Goal: Task Accomplishment & Management: Use online tool/utility

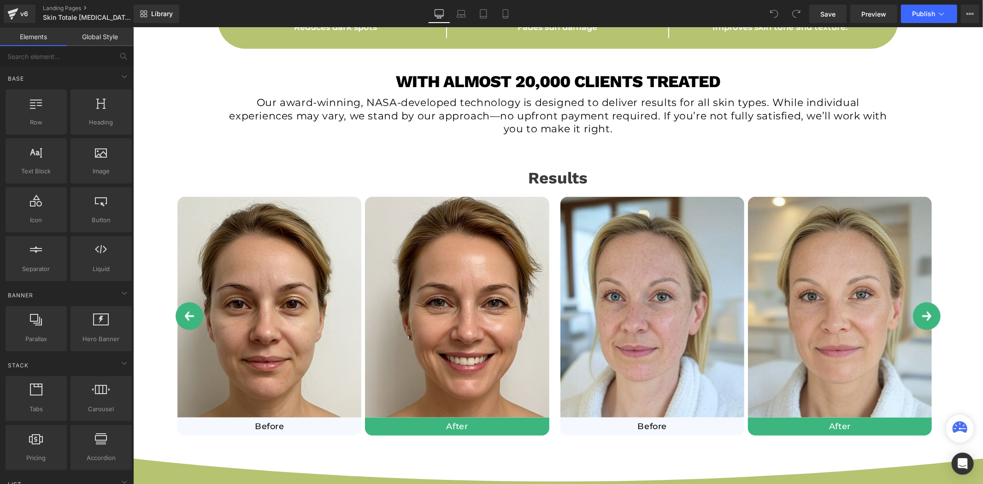
scroll to position [666, 0]
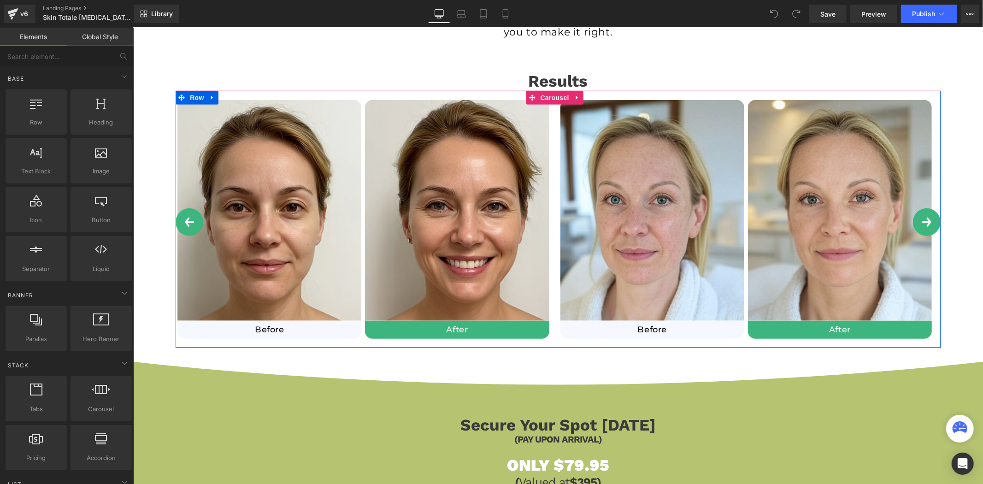
click at [921, 225] on button "›" at bounding box center [927, 222] width 28 height 28
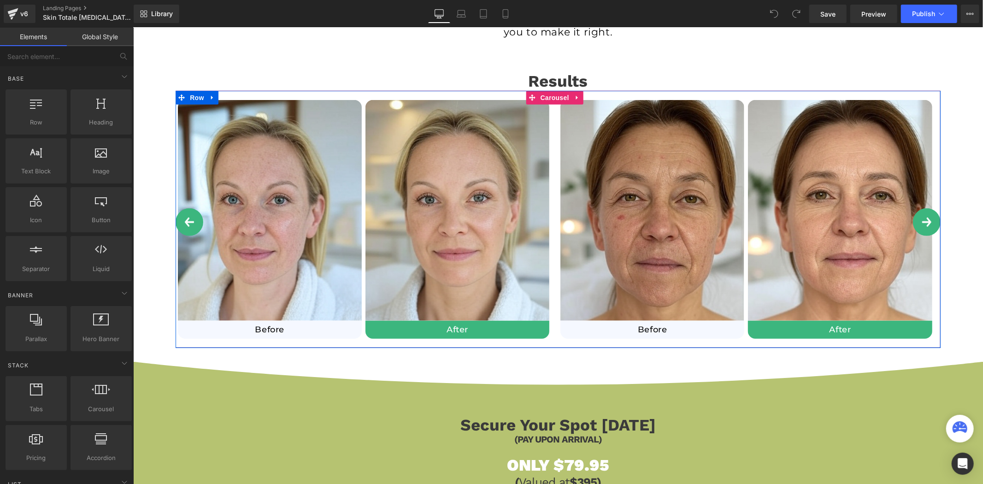
click at [921, 225] on button "›" at bounding box center [927, 222] width 28 height 28
click at [183, 224] on button "‹" at bounding box center [189, 222] width 28 height 28
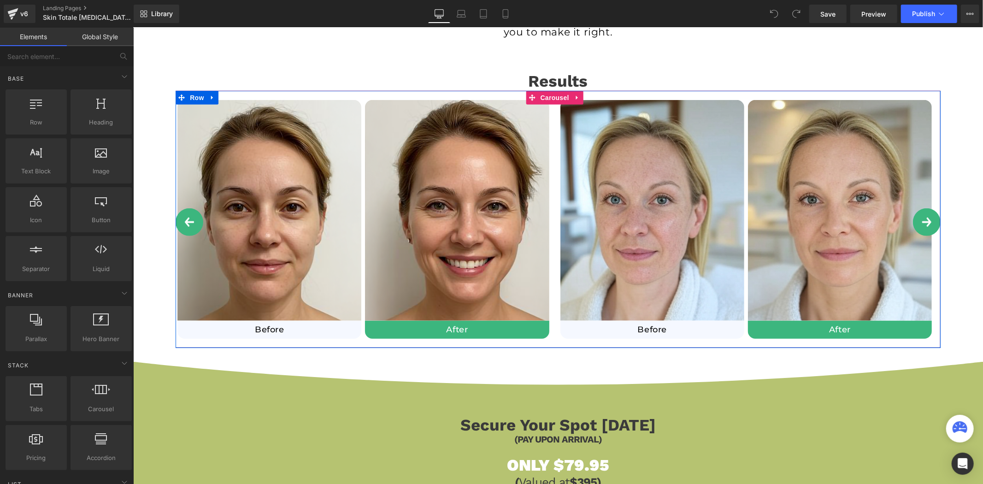
click at [183, 224] on button "‹" at bounding box center [189, 222] width 28 height 28
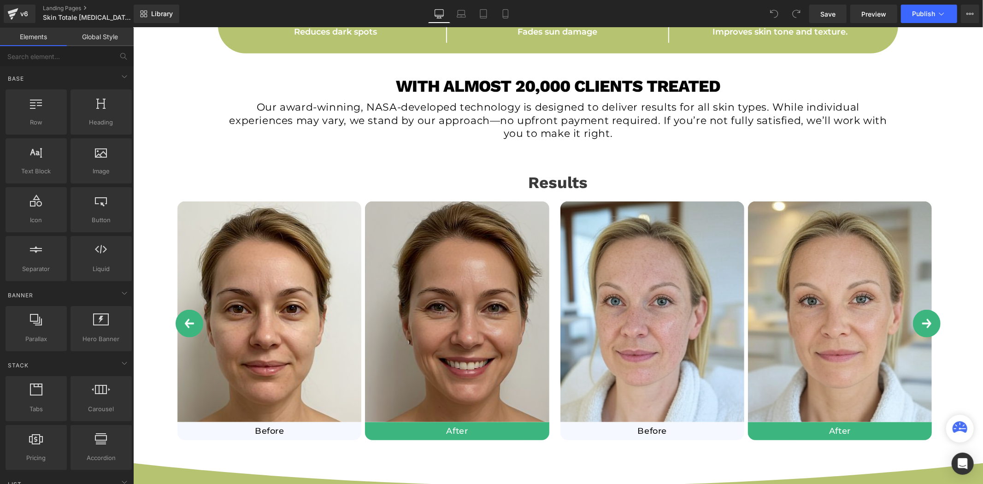
scroll to position [563, 0]
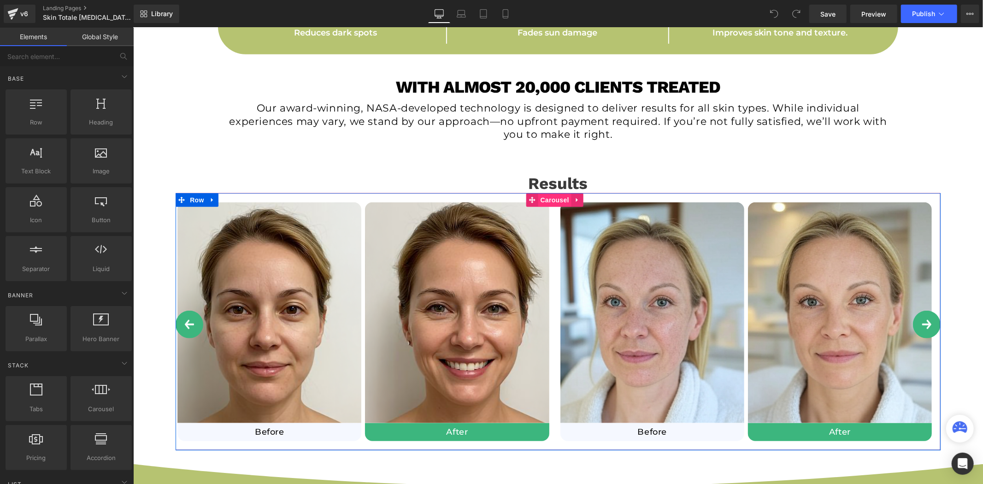
click at [554, 201] on span "Carousel" at bounding box center [554, 200] width 33 height 14
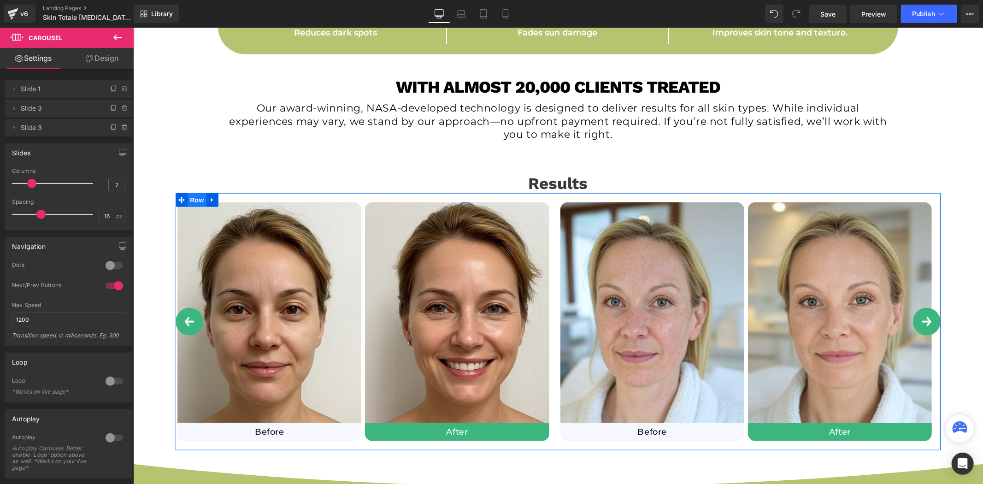
click at [201, 198] on span "Row" at bounding box center [196, 200] width 18 height 14
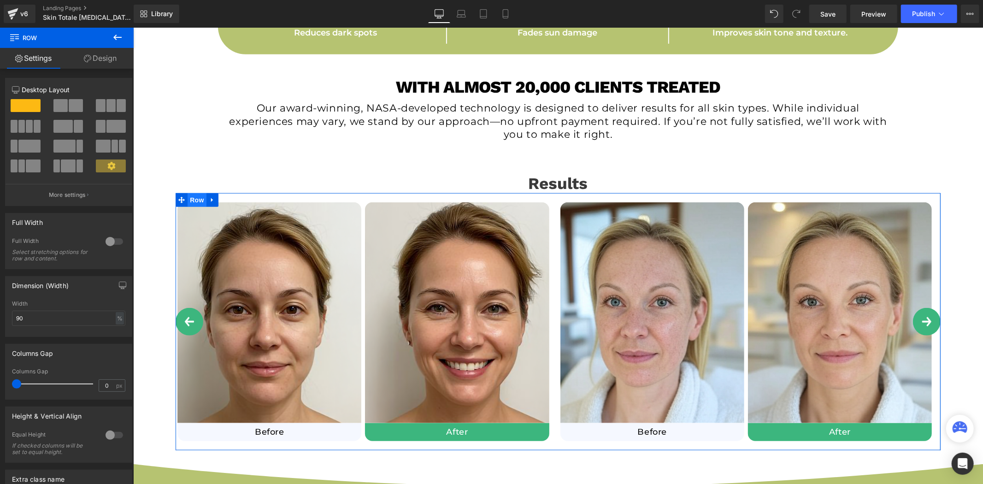
click at [197, 202] on span "Row" at bounding box center [196, 200] width 18 height 14
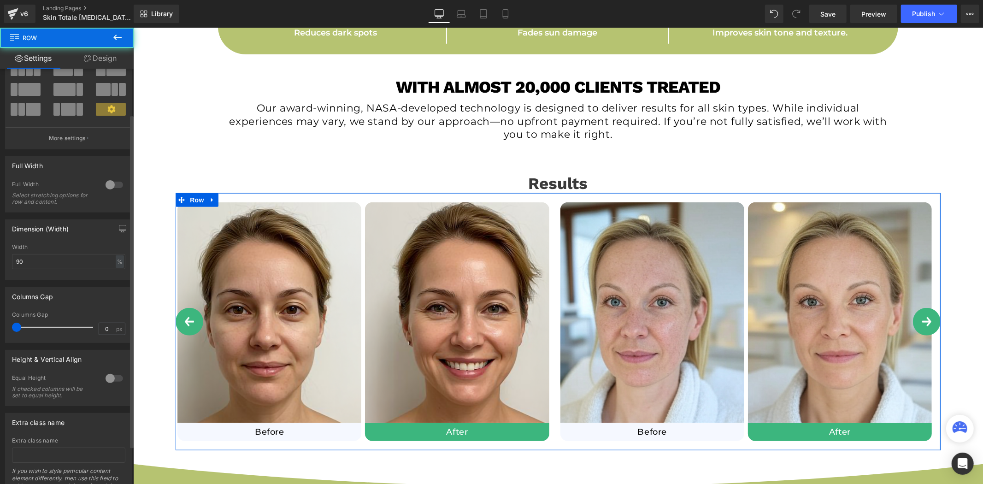
scroll to position [104, 0]
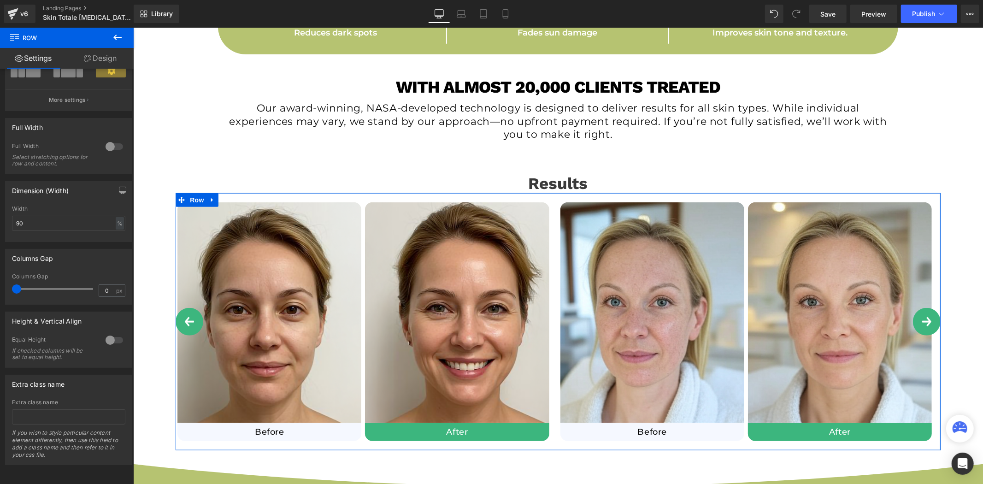
click at [92, 52] on link "Design" at bounding box center [100, 58] width 67 height 21
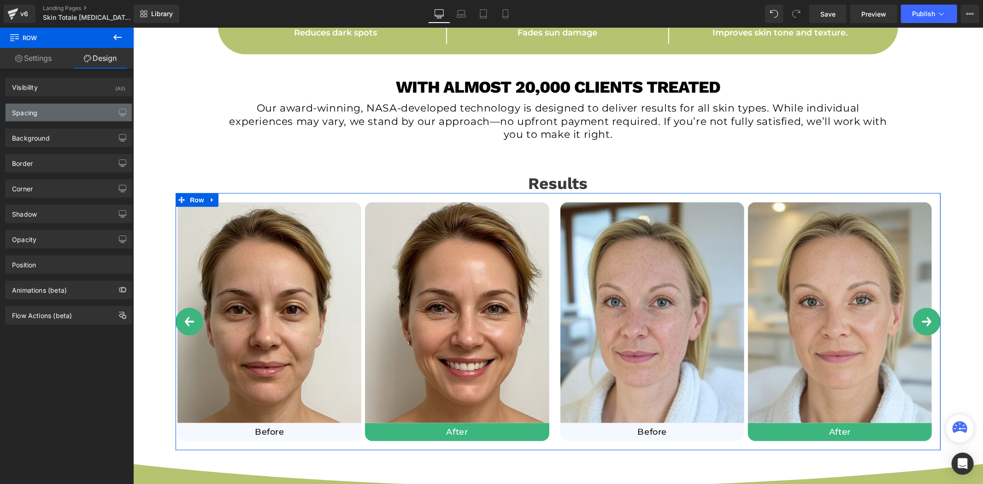
click at [48, 116] on div "Spacing" at bounding box center [69, 113] width 126 height 18
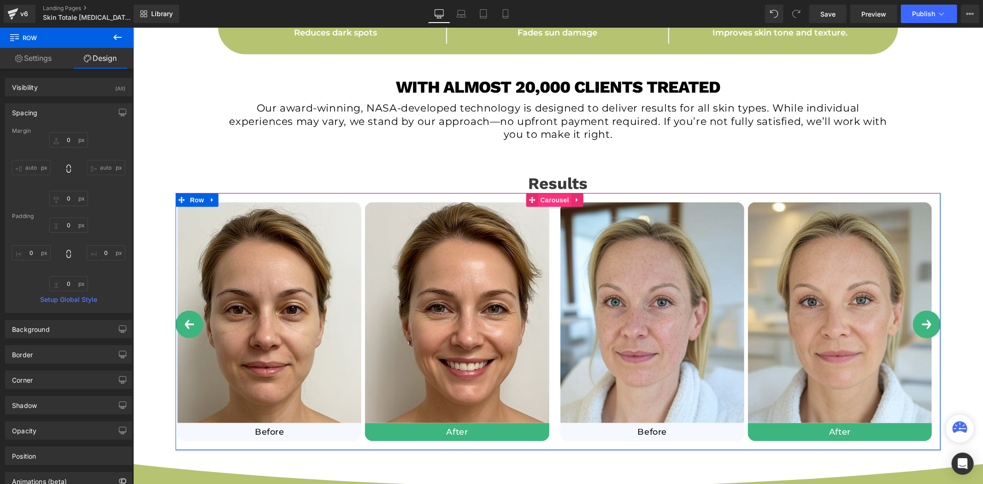
click at [552, 202] on span "Carousel" at bounding box center [554, 200] width 33 height 14
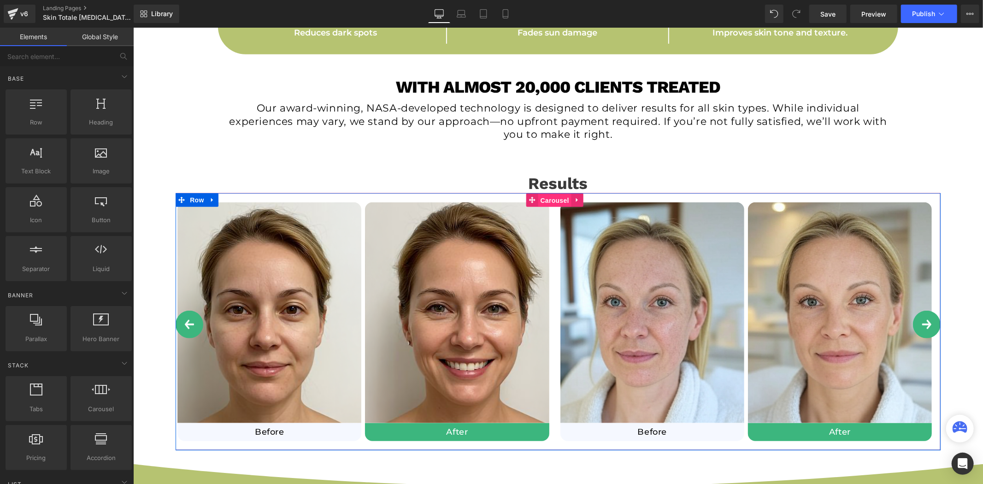
click at [550, 200] on span "Carousel" at bounding box center [554, 200] width 33 height 14
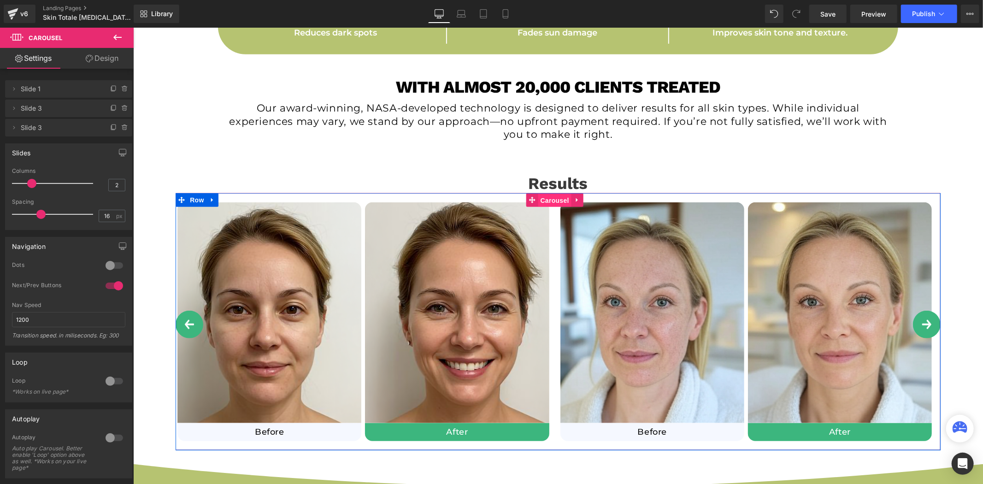
click at [550, 201] on span "Carousel" at bounding box center [554, 200] width 33 height 14
click at [194, 212] on span "Row" at bounding box center [196, 209] width 18 height 14
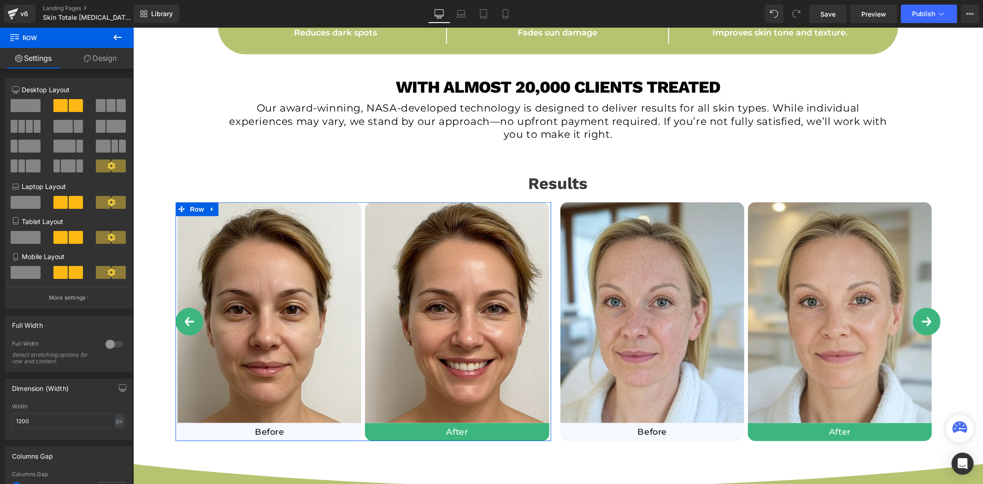
click at [109, 66] on link "Design" at bounding box center [100, 58] width 67 height 21
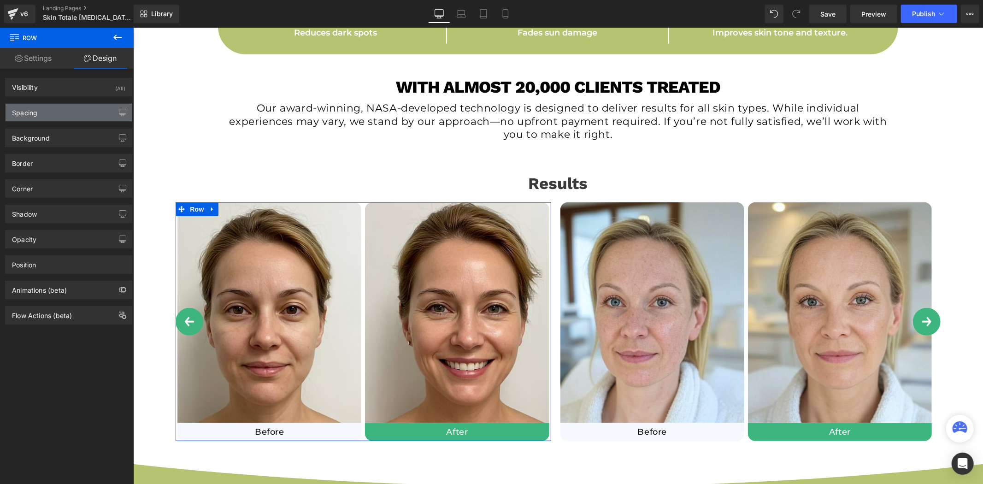
click at [60, 118] on div "Spacing" at bounding box center [69, 113] width 126 height 18
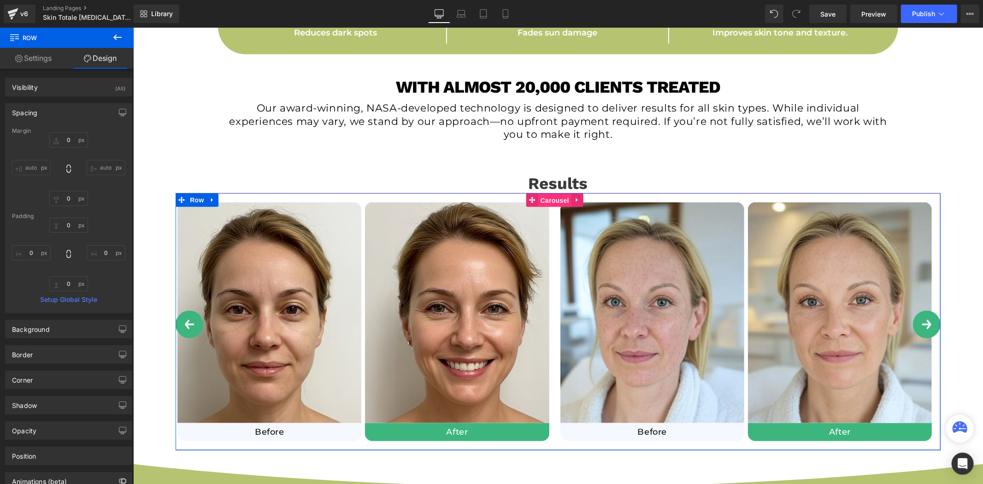
click at [551, 200] on span "Carousel" at bounding box center [554, 200] width 33 height 14
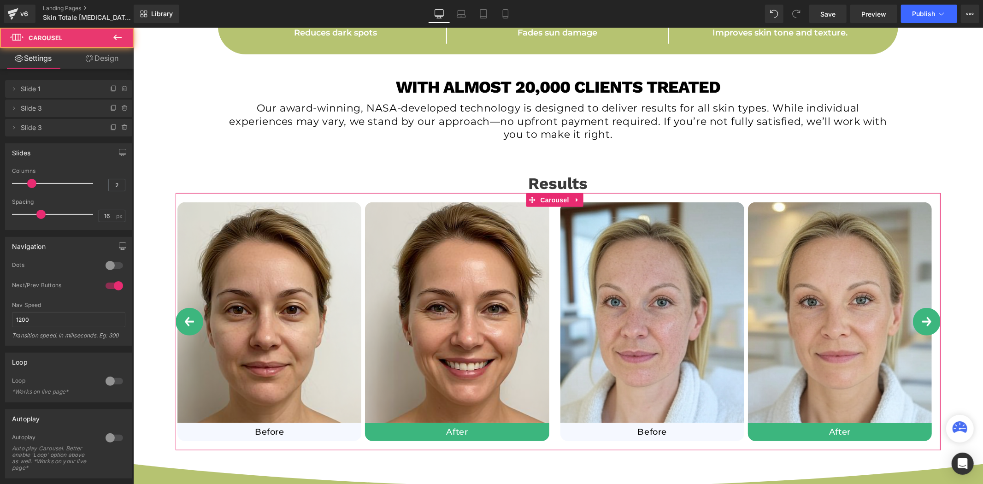
click at [94, 59] on link "Design" at bounding box center [102, 58] width 67 height 21
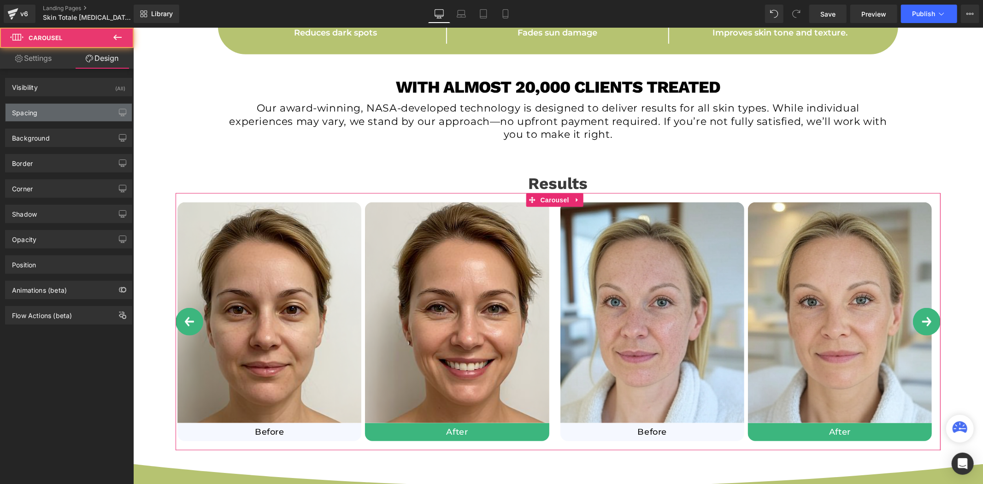
click at [54, 115] on div "Spacing" at bounding box center [69, 113] width 126 height 18
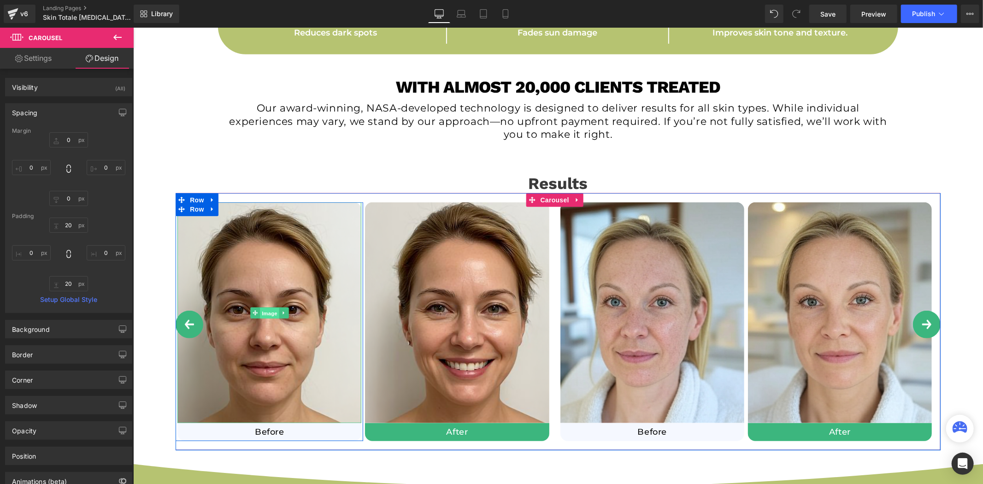
click at [274, 309] on span "Image" at bounding box center [269, 312] width 19 height 11
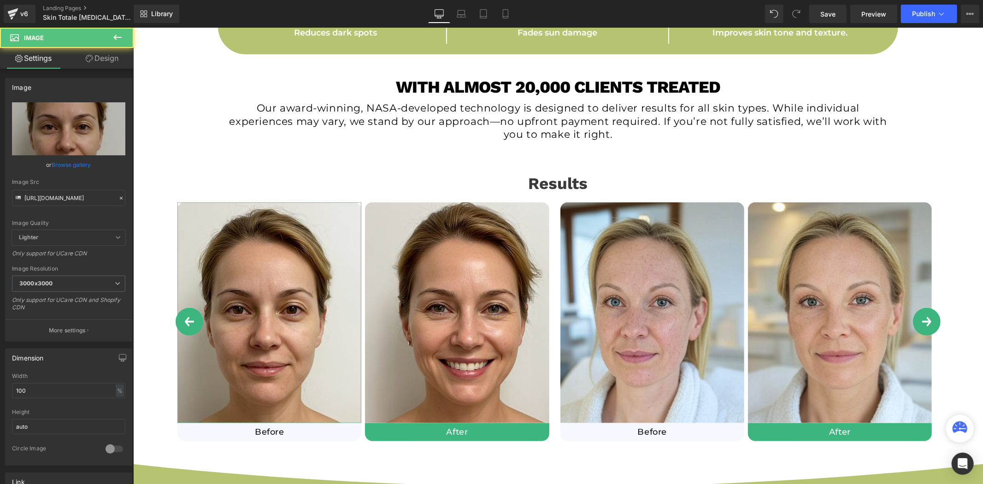
drag, startPoint x: 105, startPoint y: 60, endPoint x: 47, endPoint y: 109, distance: 75.8
click at [105, 60] on link "Design" at bounding box center [102, 58] width 67 height 21
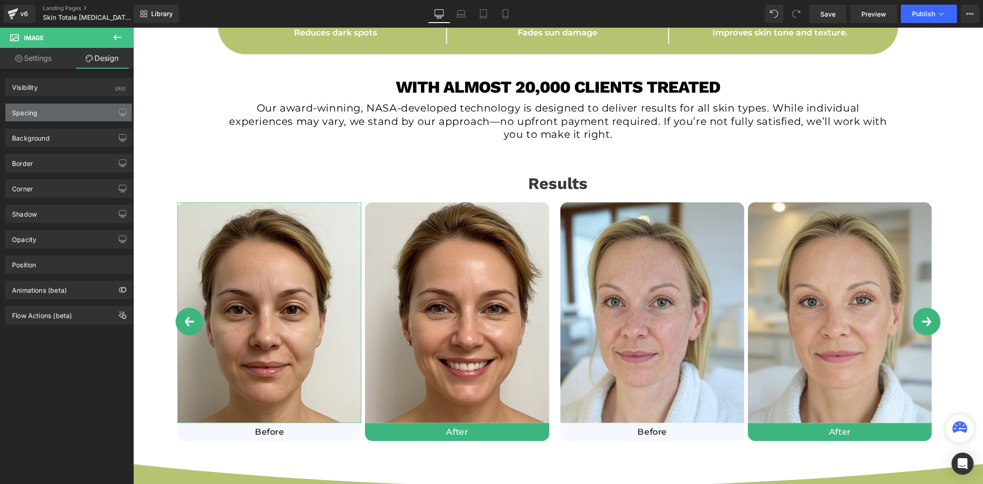
click at [47, 114] on div "Spacing" at bounding box center [69, 113] width 126 height 18
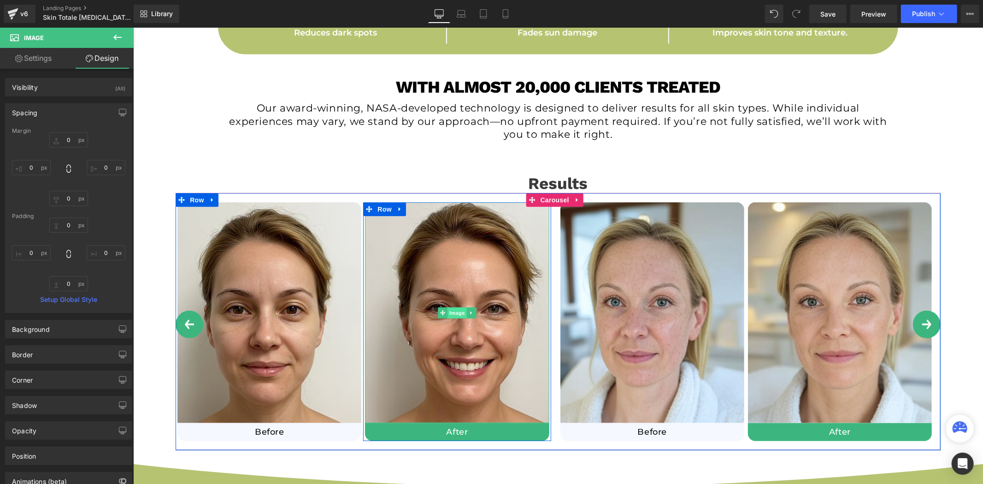
click at [458, 312] on span "Image" at bounding box center [456, 312] width 19 height 11
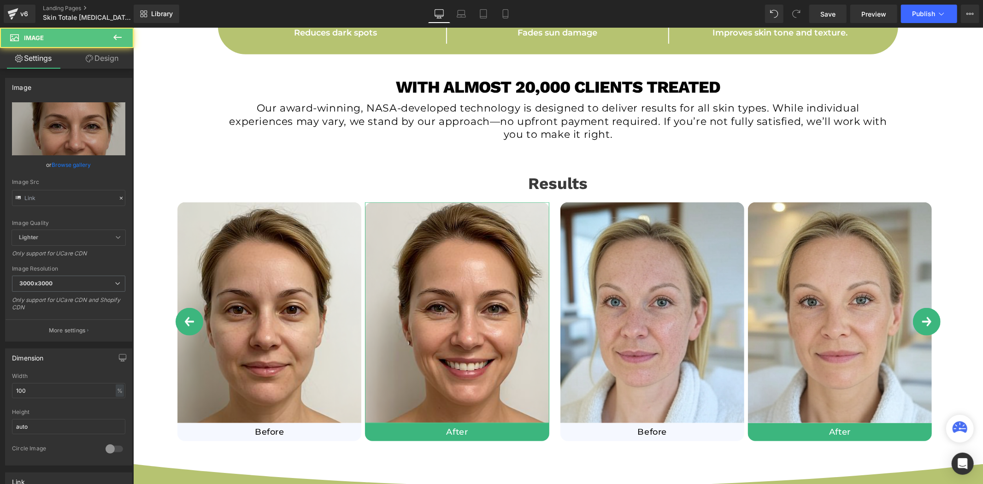
click at [112, 65] on link "Design" at bounding box center [102, 58] width 67 height 21
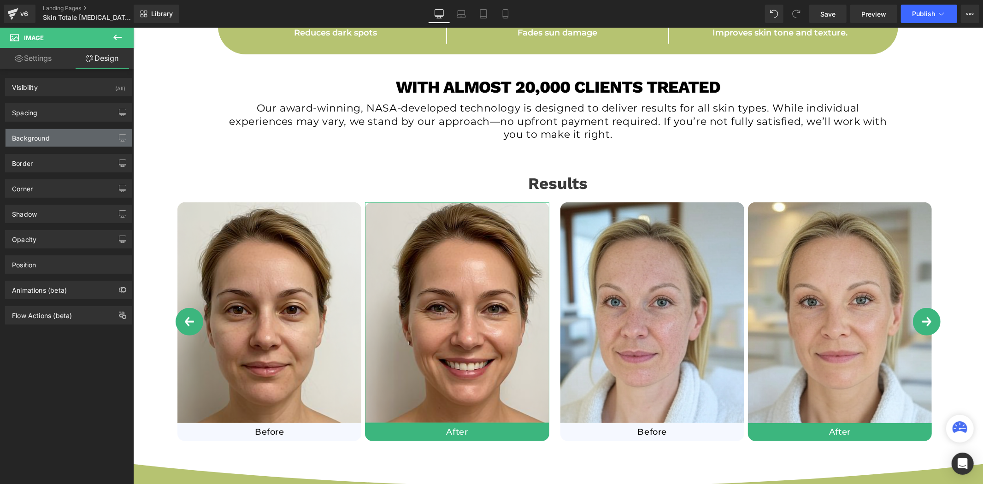
click at [58, 135] on div "Background" at bounding box center [69, 138] width 126 height 18
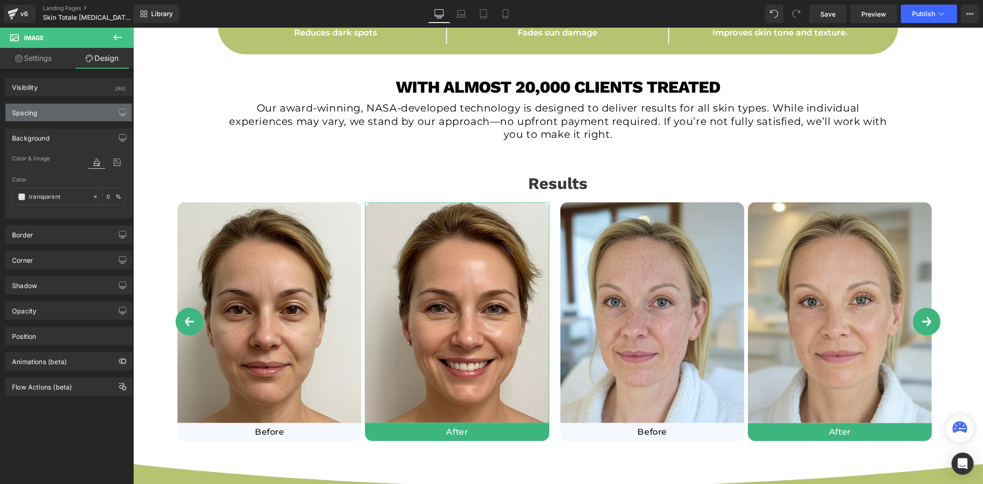
click at [54, 113] on div "Spacing" at bounding box center [69, 113] width 126 height 18
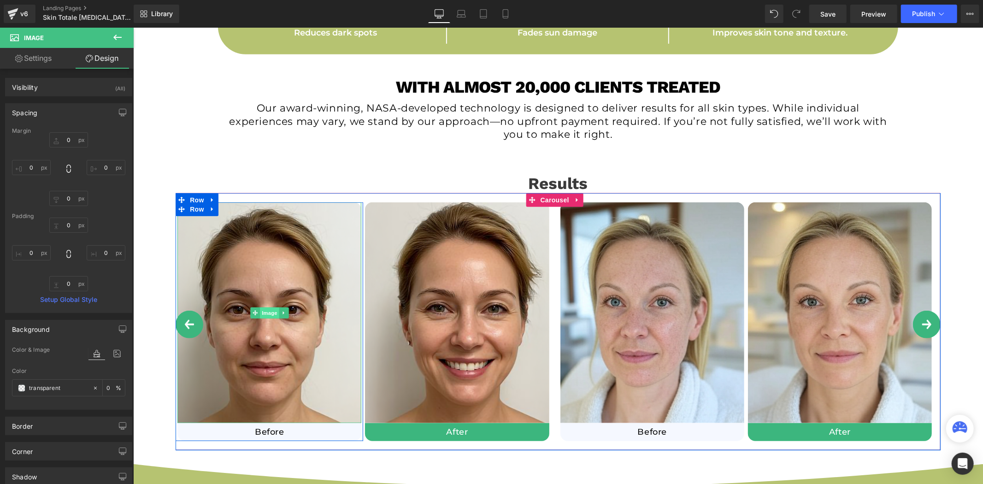
click at [269, 311] on span "Image" at bounding box center [269, 312] width 19 height 11
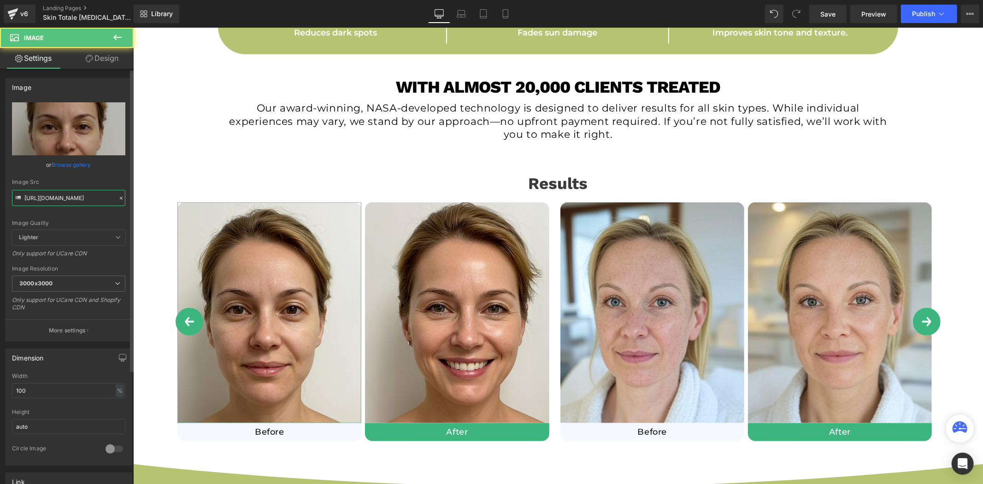
click at [76, 196] on input "[URL][DOMAIN_NAME]" at bounding box center [68, 198] width 113 height 16
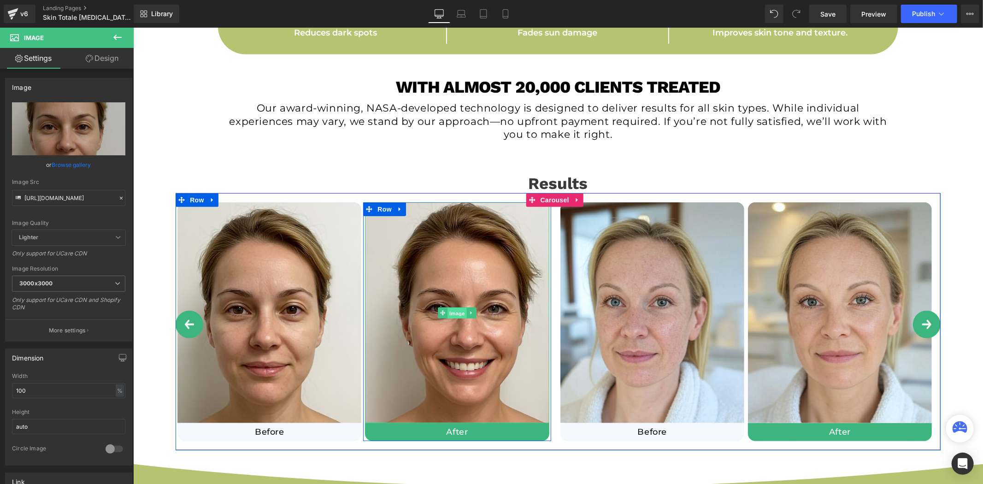
click at [452, 312] on span "Image" at bounding box center [456, 312] width 19 height 11
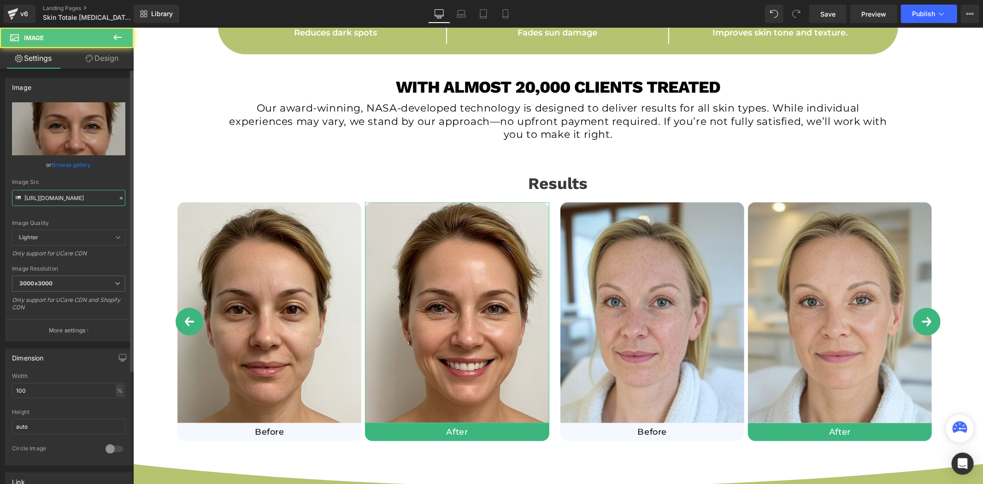
click at [97, 201] on input "[URL][DOMAIN_NAME]" at bounding box center [68, 198] width 113 height 16
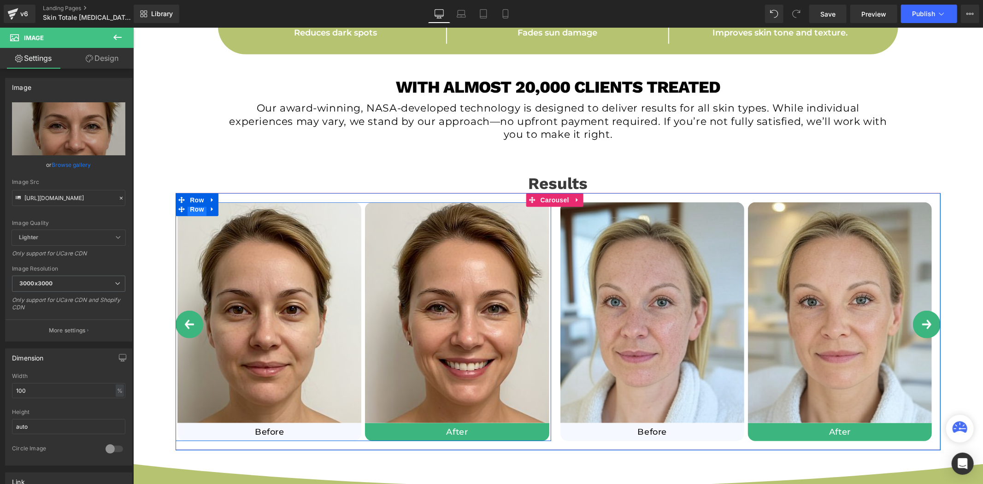
click at [197, 212] on span "Row" at bounding box center [196, 209] width 18 height 14
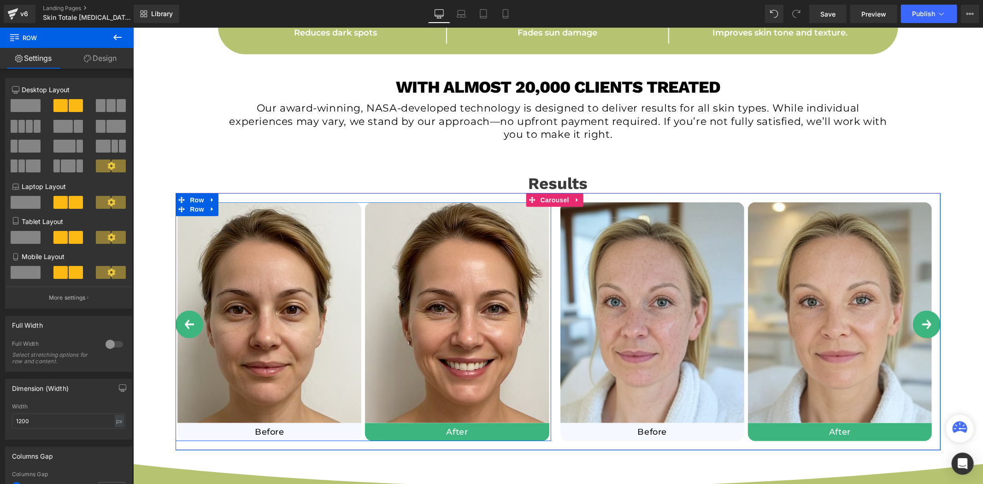
click at [193, 209] on span "Row" at bounding box center [196, 209] width 18 height 14
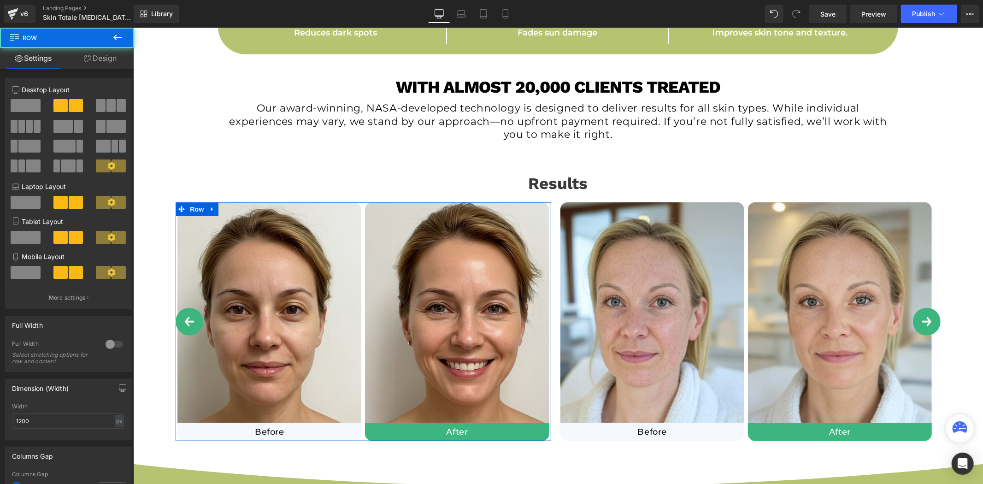
click at [109, 62] on link "Design" at bounding box center [100, 58] width 67 height 21
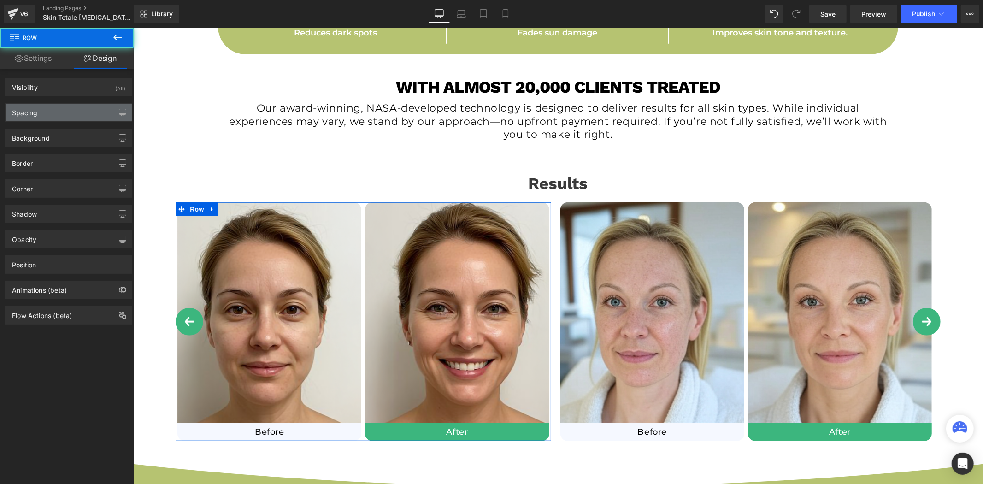
click at [62, 113] on div "Spacing" at bounding box center [69, 113] width 126 height 18
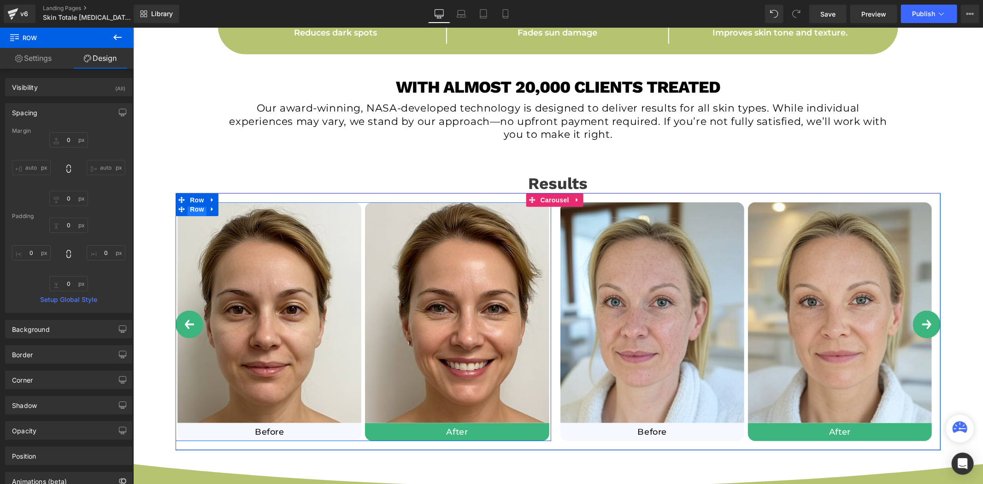
click at [197, 212] on span "Row" at bounding box center [196, 209] width 18 height 14
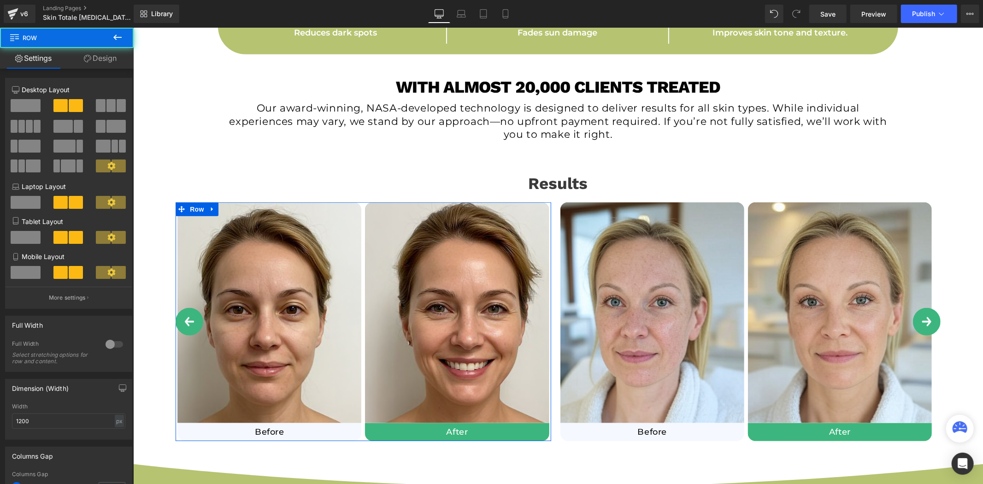
click at [102, 61] on link "Design" at bounding box center [100, 58] width 67 height 21
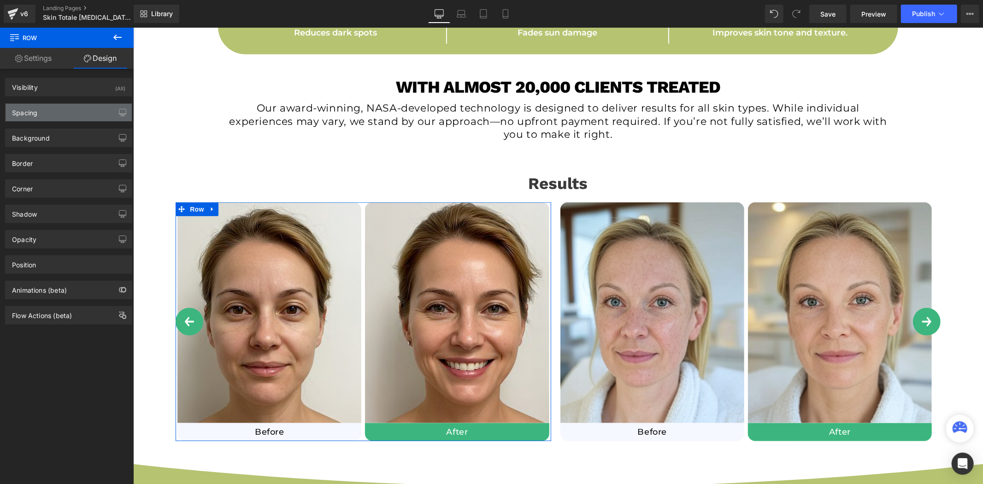
click at [54, 107] on div "Spacing" at bounding box center [69, 113] width 126 height 18
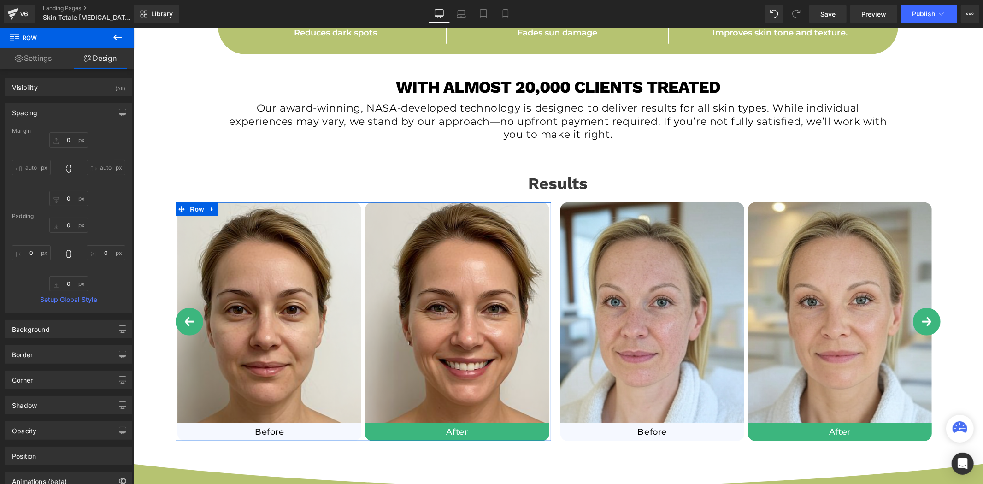
click at [47, 52] on link "Settings" at bounding box center [33, 58] width 67 height 21
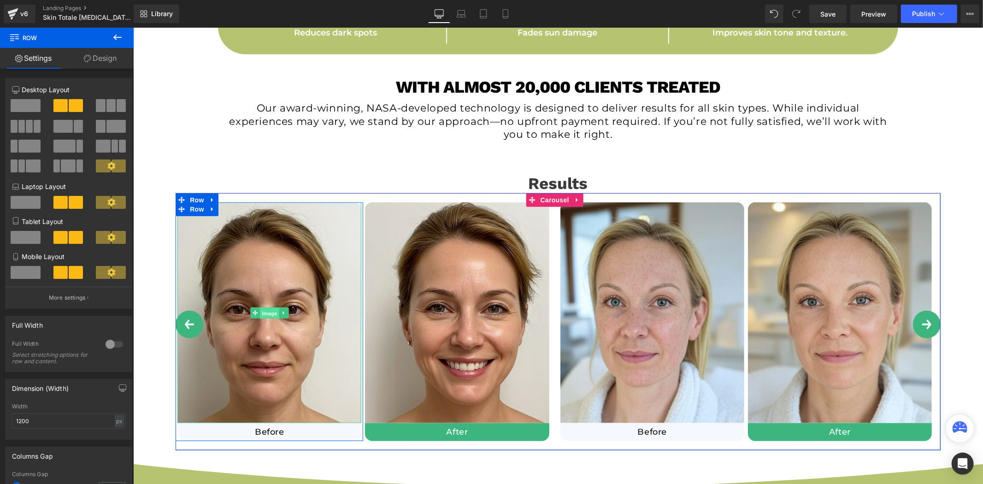
click at [266, 314] on span "Image" at bounding box center [269, 312] width 19 height 11
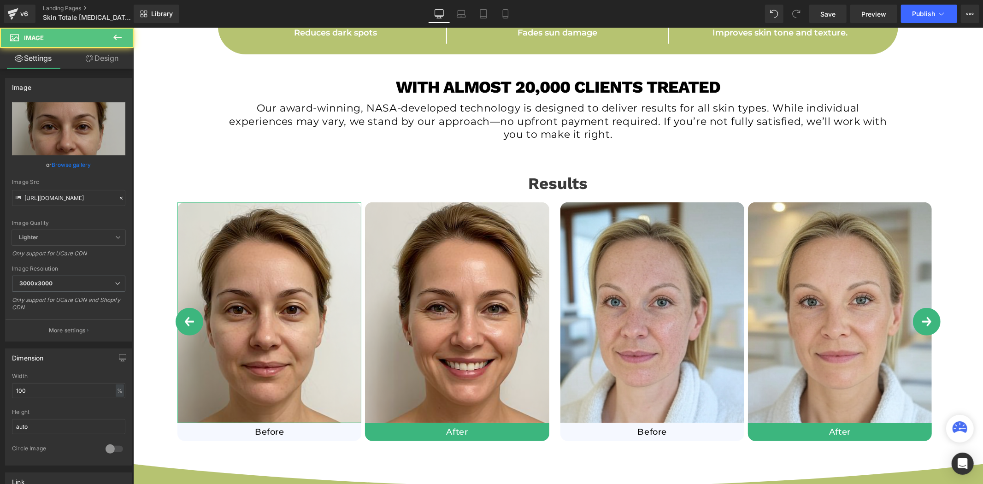
click at [104, 63] on link "Design" at bounding box center [102, 58] width 67 height 21
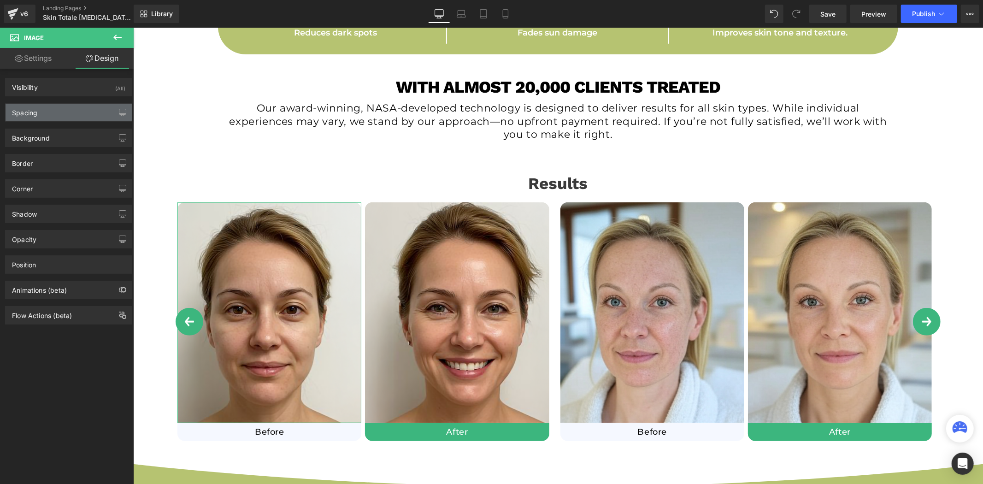
click at [81, 113] on div "Spacing" at bounding box center [69, 113] width 126 height 18
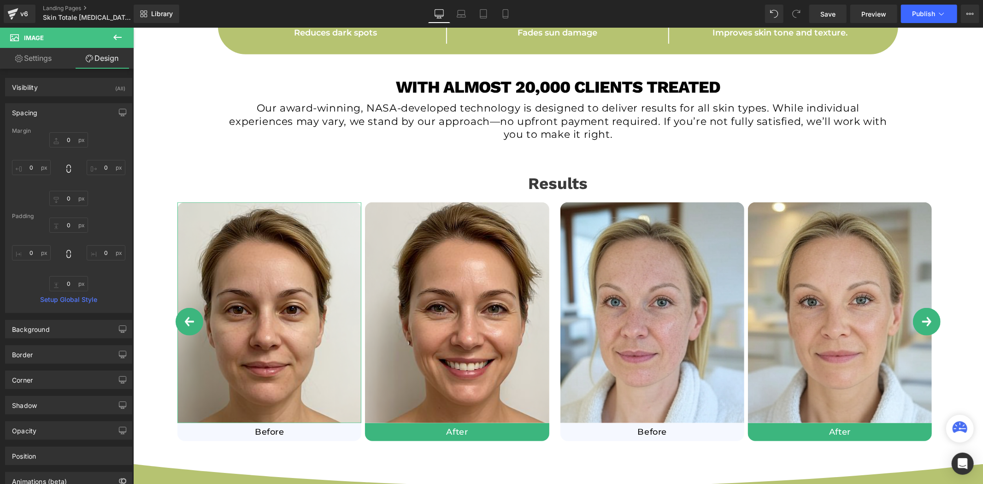
click at [41, 63] on link "Settings" at bounding box center [33, 58] width 67 height 21
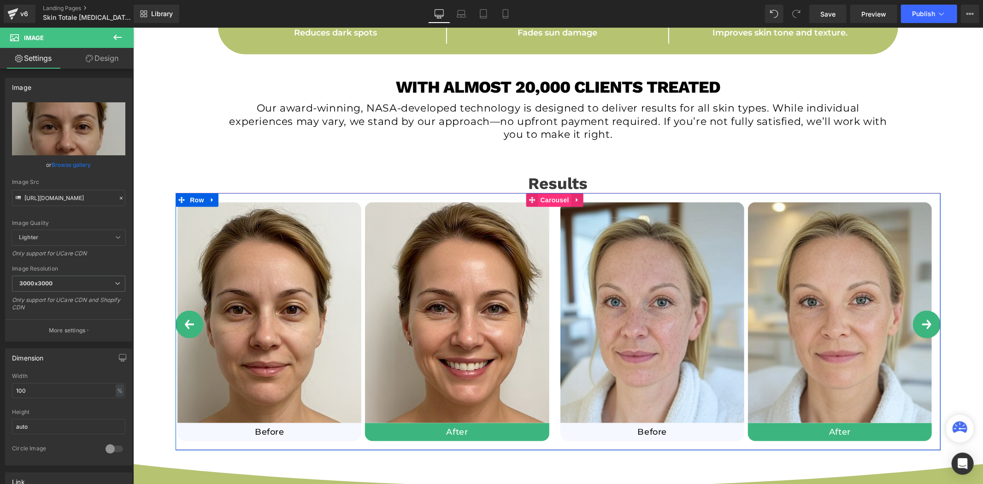
click at [543, 198] on span "Carousel" at bounding box center [554, 200] width 33 height 14
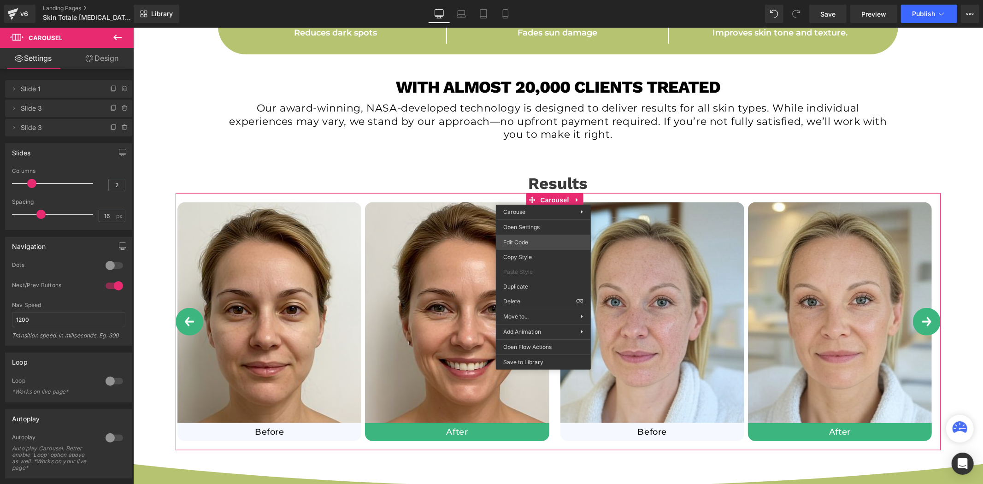
click at [519, 0] on div "Carousel You are previewing how the will restyle your page. You can not edit El…" at bounding box center [491, 0] width 983 height 0
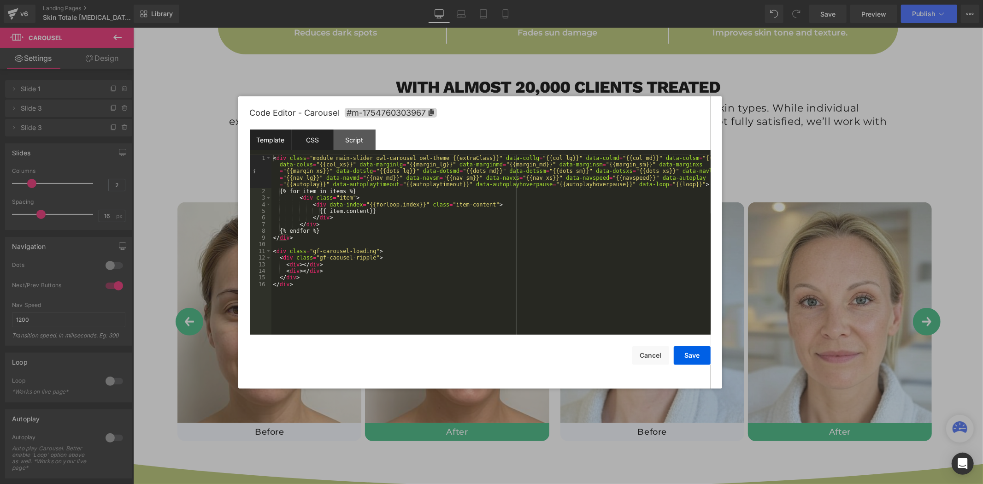
click at [303, 144] on div "CSS" at bounding box center [313, 140] width 42 height 21
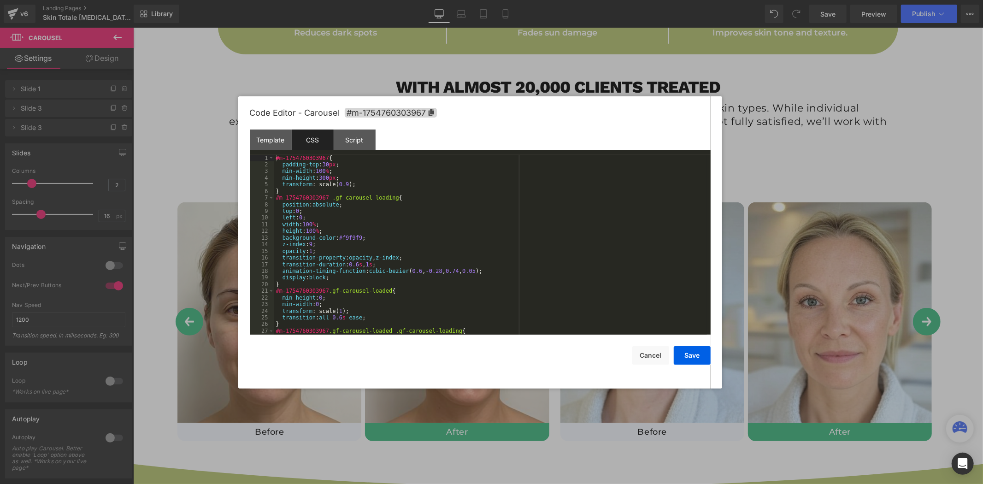
click at [436, 212] on div "#m-1754760303967 { padding-top : 30 px ; min-width : 100 % ; min-height : 300 p…" at bounding box center [490, 251] width 433 height 193
